Goal: Transaction & Acquisition: Purchase product/service

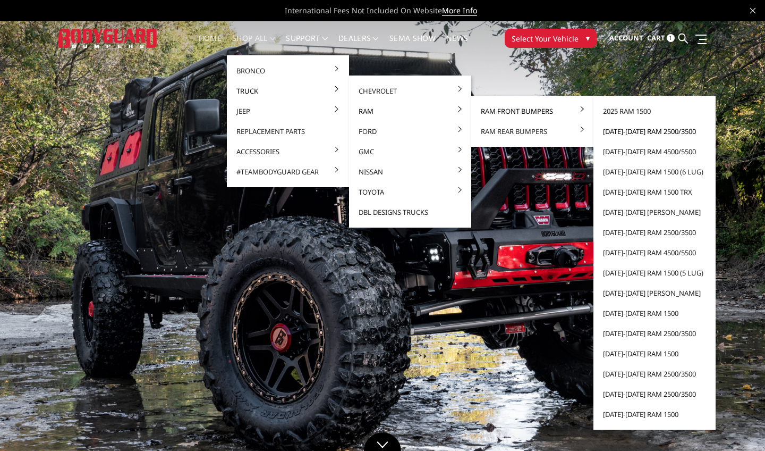
click at [645, 136] on link "[DATE]-[DATE] Ram 2500/3500" at bounding box center [655, 131] width 114 height 20
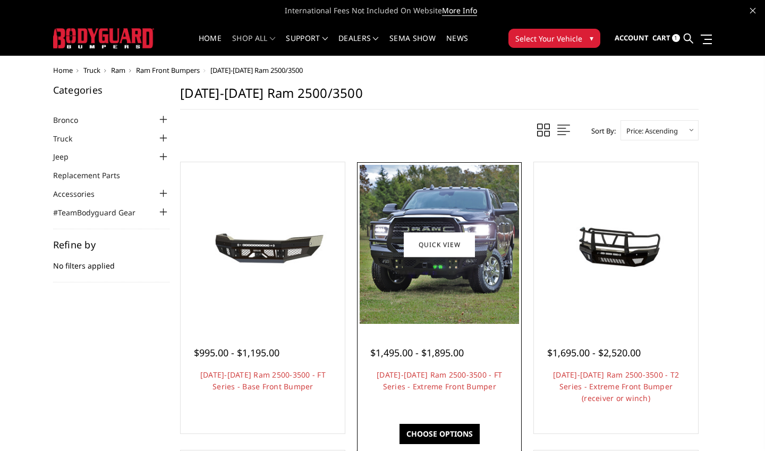
click at [416, 164] on div "Quick view $1,495.00 - $1,895.00 2019-2026 Ram 2500-3500 - FT Series - Extreme …" at bounding box center [439, 298] width 165 height 272
click at [441, 435] on link "Choose Options" at bounding box center [440, 434] width 80 height 20
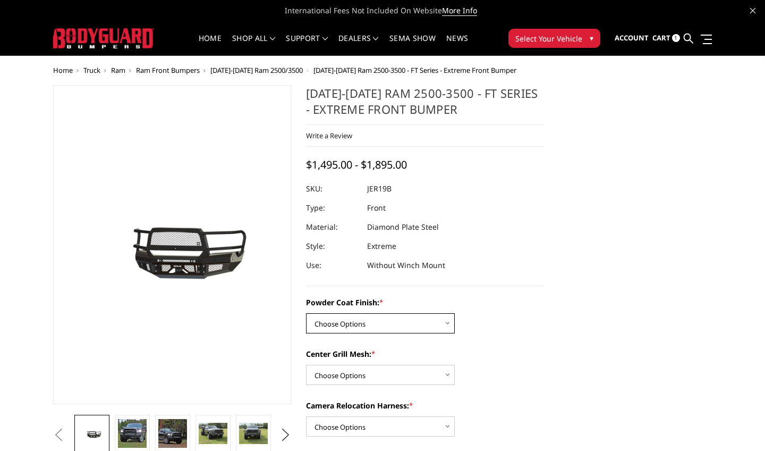
select select "3215"
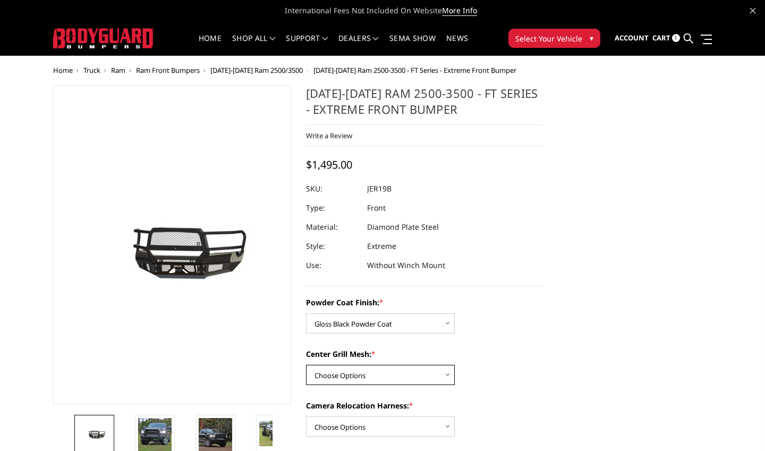
select select "3217"
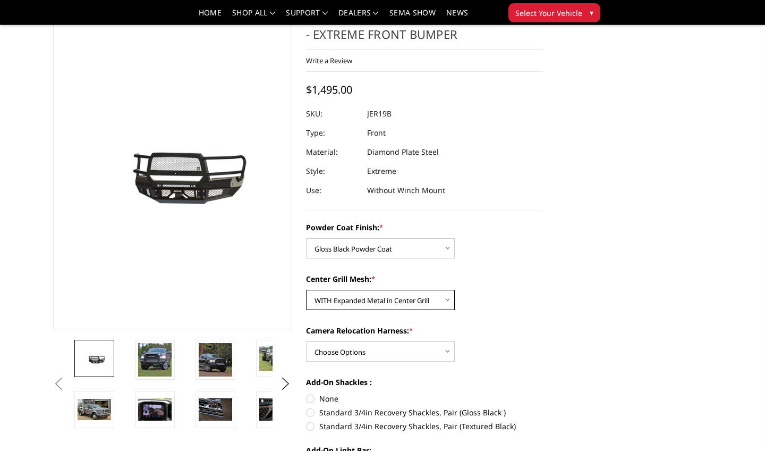
scroll to position [45, 0]
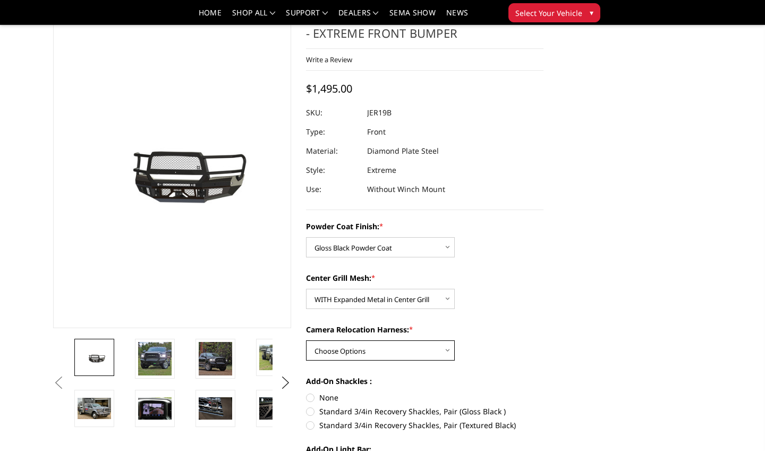
select select "3219"
select select "3216"
select select "3220"
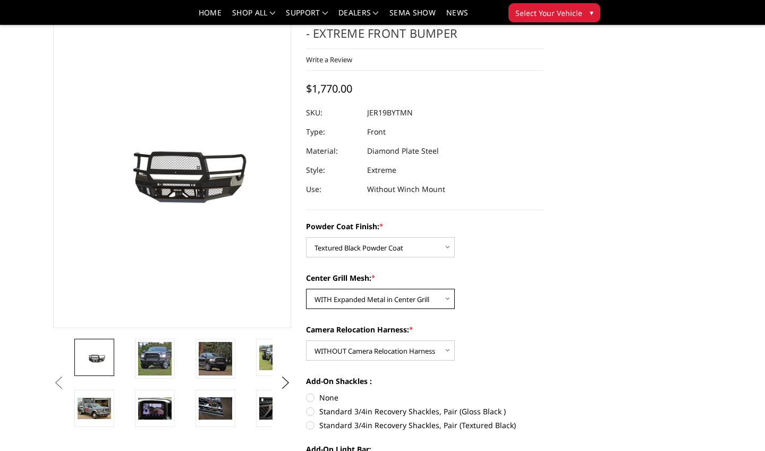
click at [393, 296] on select "Choose Options WITH Expanded Metal in Center Grill WITHOUT Expanded Metal in Ce…" at bounding box center [380, 299] width 149 height 20
select select "3218"
select select "3214"
select select "3217"
click at [397, 345] on select "Choose Options WITH Camera Relocation Harness WITHOUT Camera Relocation Harness" at bounding box center [380, 350] width 149 height 20
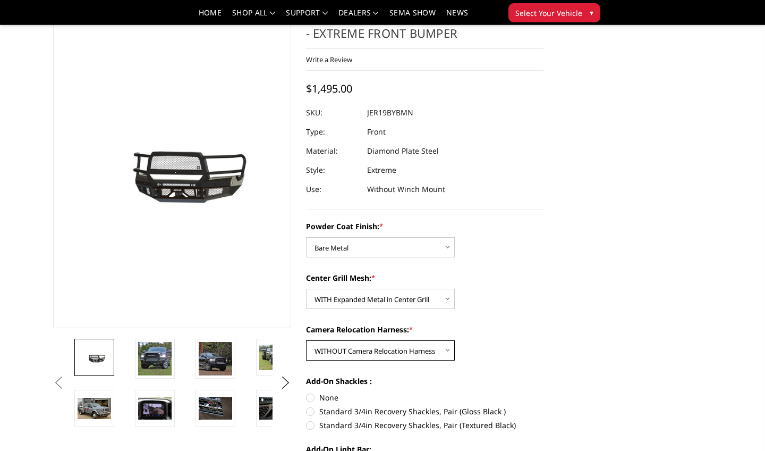
select select "3219"
select select "3215"
click at [539, 262] on div "Powder Coat Finish: * Choose Options Bare Metal Gloss Black Powder Coat Texture…" at bounding box center [425, 352] width 238 height 262
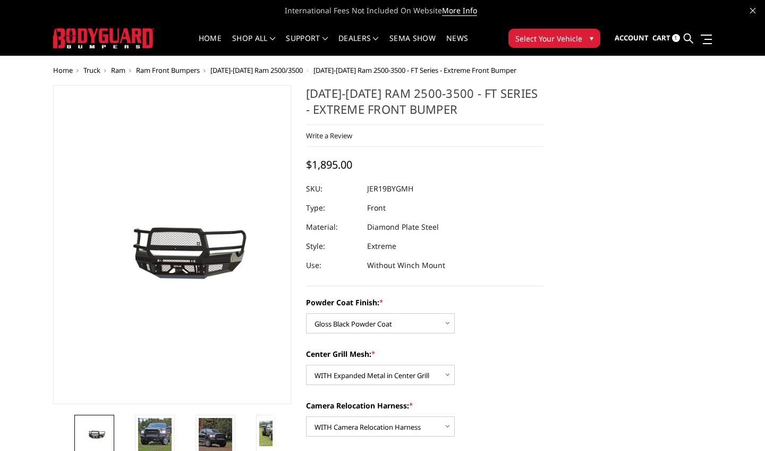
scroll to position [0, 0]
